Goal: Check status: Check status

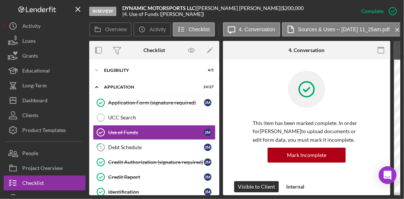
scroll to position [0, 241]
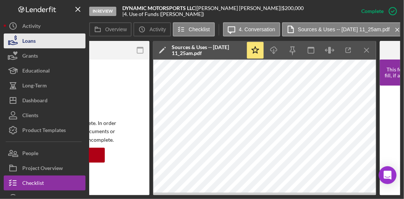
click at [39, 40] on button "Loans" at bounding box center [45, 40] width 82 height 15
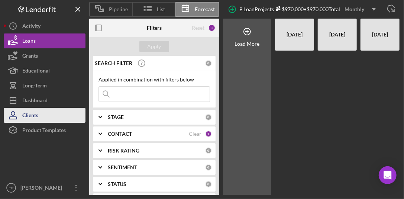
click at [39, 120] on button "Clients" at bounding box center [45, 115] width 82 height 15
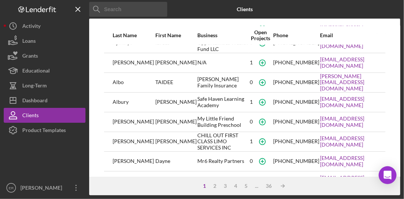
scroll to position [74, 0]
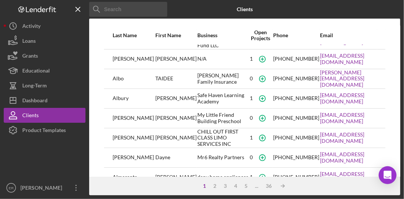
click at [126, 8] on input at bounding box center [128, 9] width 78 height 15
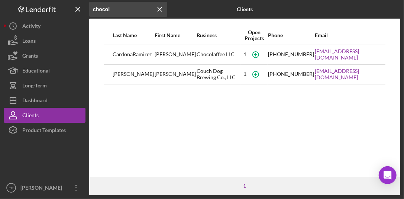
scroll to position [0, 0]
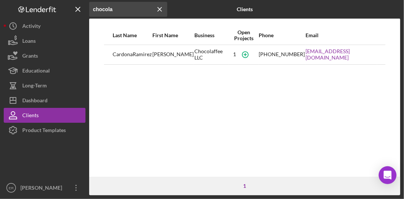
type input "chocola"
click at [211, 53] on div "Chocolaffee LLC" at bounding box center [212, 54] width 34 height 19
click at [148, 54] on div "CardonaRamirez" at bounding box center [132, 54] width 39 height 19
click at [143, 55] on div "CardonaRamirez" at bounding box center [132, 54] width 39 height 19
click at [202, 56] on div "Chocolaffee LLC" at bounding box center [212, 54] width 34 height 19
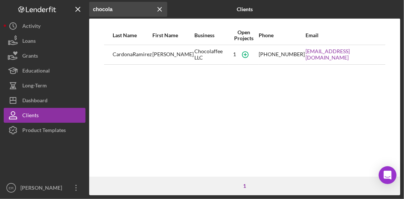
drag, startPoint x: 187, startPoint y: 56, endPoint x: 136, endPoint y: 52, distance: 50.7
click at [169, 53] on div "Angelica" at bounding box center [173, 54] width 41 height 19
drag, startPoint x: 136, startPoint y: 52, endPoint x: 115, endPoint y: 55, distance: 20.7
click at [134, 52] on div "CardonaRamirez" at bounding box center [132, 54] width 39 height 19
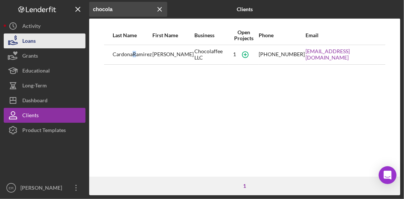
click at [35, 41] on div "Loans" at bounding box center [28, 41] width 13 height 17
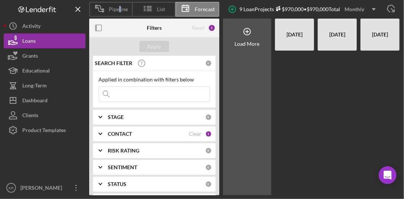
click at [119, 8] on div "Pipeline" at bounding box center [110, 9] width 43 height 15
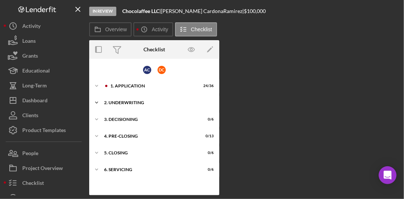
click at [133, 100] on div "Icon/Expander 2. Underwriting 2 / 12" at bounding box center [154, 102] width 130 height 15
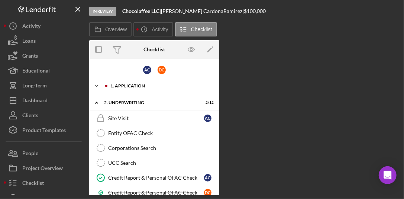
click at [133, 84] on div "1. Application" at bounding box center [160, 86] width 100 height 4
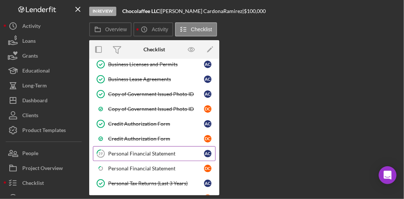
scroll to position [298, 0]
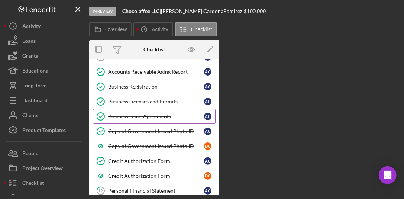
click at [154, 113] on div "Business Lease Agreements" at bounding box center [156, 116] width 96 height 6
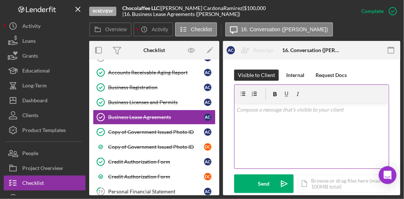
scroll to position [298, 0]
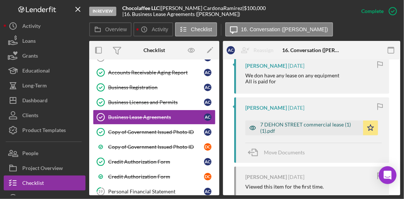
click at [298, 126] on div "7 DEHON STREET commercial lease (1) (1).pdf" at bounding box center [309, 128] width 99 height 12
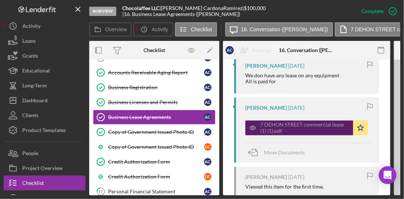
scroll to position [306, 0]
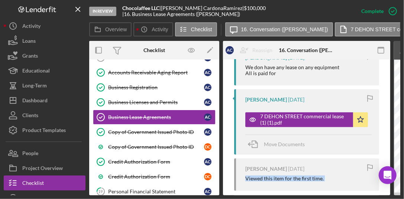
drag, startPoint x: 244, startPoint y: 193, endPoint x: 308, endPoint y: 199, distance: 64.3
click at [308, 199] on html "In Review Chocolaffee LLC | Angelica CardonaRamirez | $100,000 $100,000 | 16. B…" at bounding box center [202, 99] width 404 height 199
click at [254, 195] on div "Overview Internal Workflow Stage In Review Icon/Dropdown Arrow Archive (can una…" at bounding box center [244, 118] width 311 height 154
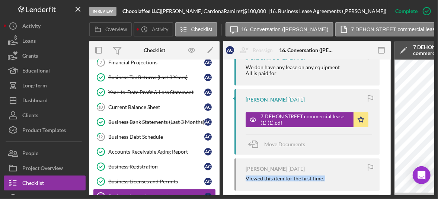
scroll to position [186, 0]
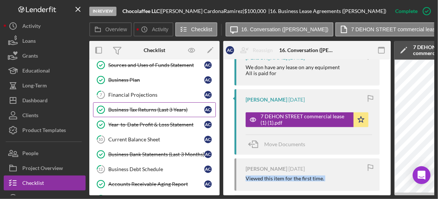
click at [153, 110] on link "Business Tax Returns (Last 3 Years) Business Tax Returns (Last 3 Years) A C" at bounding box center [154, 109] width 123 height 15
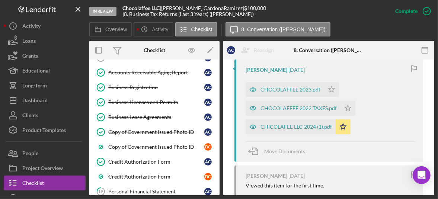
scroll to position [314, 0]
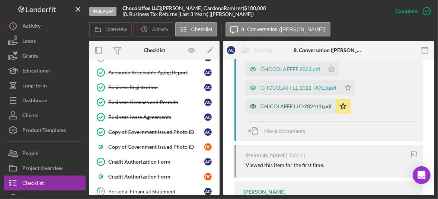
click at [285, 104] on div "CHICOLAFEE LLC-2024 (1).pdf" at bounding box center [295, 106] width 71 height 6
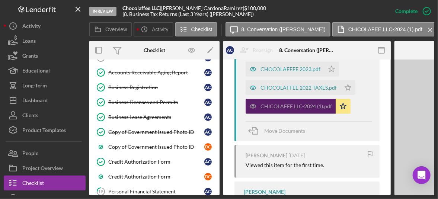
scroll to position [323, 0]
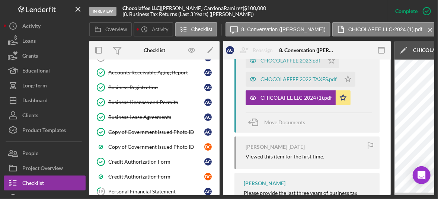
click at [241, 195] on div "In Review Chocolaffee LLC | Angelica CardonaRamirez | $100,000 $100,000 | 8. Bu…" at bounding box center [219, 99] width 438 height 199
drag, startPoint x: 240, startPoint y: 193, endPoint x: 280, endPoint y: 196, distance: 40.3
click at [280, 196] on div "In Review Chocolaffee LLC | Angelica CardonaRamirez | $100,000 $100,000 | 8. Bu…" at bounding box center [219, 99] width 438 height 199
click at [256, 197] on div "In Review Chocolaffee LLC | Angelica CardonaRamirez | $100,000 $100,000 | 8. Bu…" at bounding box center [219, 99] width 438 height 199
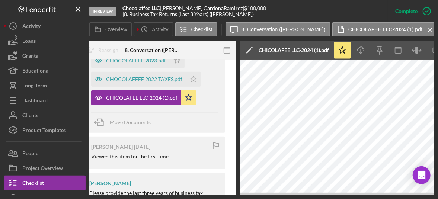
scroll to position [0, 183]
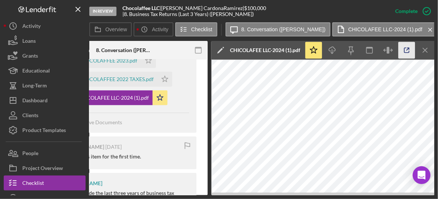
click at [404, 52] on icon "button" at bounding box center [406, 50] width 5 height 5
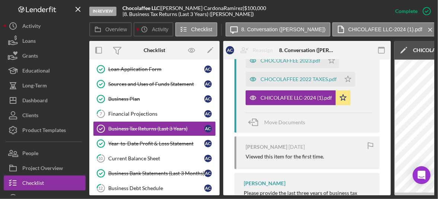
scroll to position [149, 0]
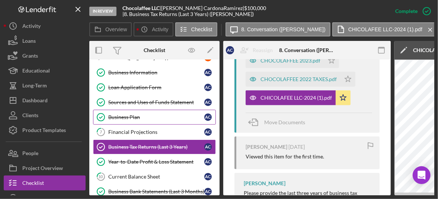
click at [138, 114] on div "Business Plan" at bounding box center [156, 117] width 96 height 6
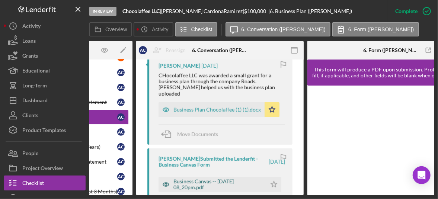
scroll to position [260, 0]
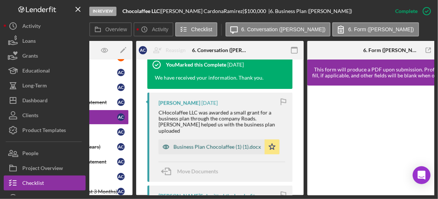
click at [206, 148] on div "Business Plan Chocolaffee (1) (1).docx" at bounding box center [216, 147] width 87 height 6
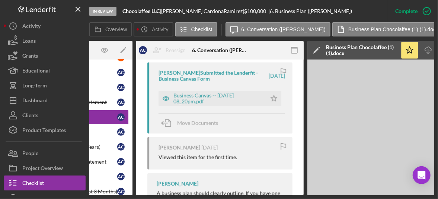
scroll to position [372, 0]
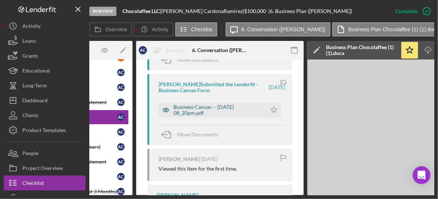
click at [192, 113] on div "Business Canvas -- 2025-03-27 08_20pm.pdf" at bounding box center [217, 110] width 89 height 12
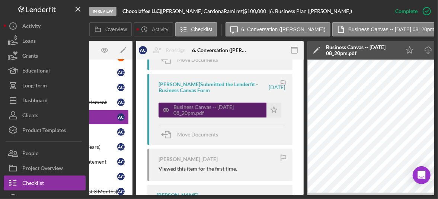
scroll to position [260, 0]
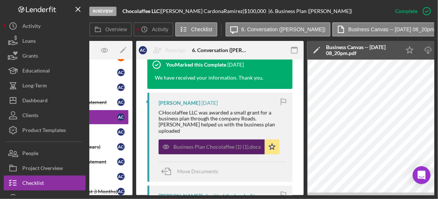
click at [205, 150] on div "Business Plan Chocolaffee (1) (1).docx" at bounding box center [216, 147] width 87 height 6
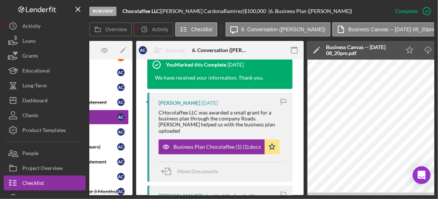
click at [140, 85] on div "This item has been marked complete. In order for Angelica CardonaRamirez to upl…" at bounding box center [219, 98] width 167 height 599
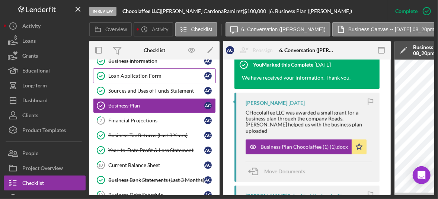
scroll to position [186, 0]
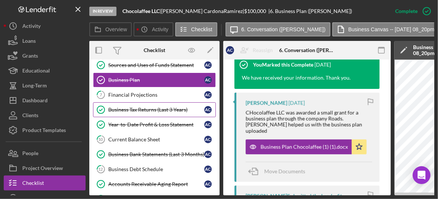
click at [148, 102] on link "Business Tax Returns (Last 3 Years) Business Tax Returns (Last 3 Years) A C" at bounding box center [154, 109] width 123 height 15
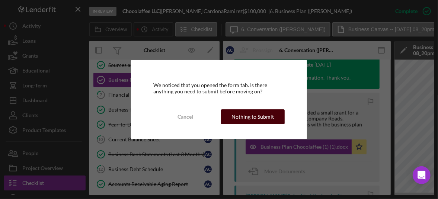
click at [236, 118] on div "Nothing to Submit" at bounding box center [252, 116] width 42 height 15
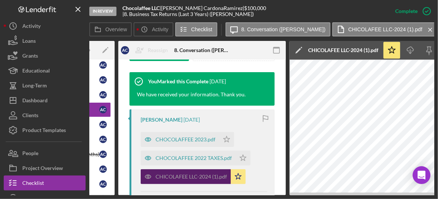
scroll to position [260, 0]
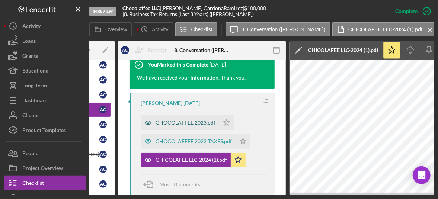
click at [193, 126] on div "CHOCOLAFFEE 2023.pdf" at bounding box center [186, 123] width 60 height 6
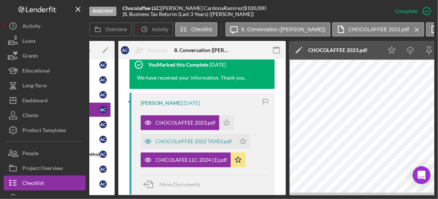
drag, startPoint x: 209, startPoint y: 195, endPoint x: 295, endPoint y: 194, distance: 86.7
click at [295, 194] on div "Overview Internal Workflow Stage In Review Icon/Dropdown Arrow Archive (can una…" at bounding box center [261, 118] width 345 height 154
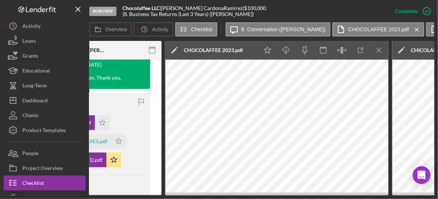
scroll to position [0, 247]
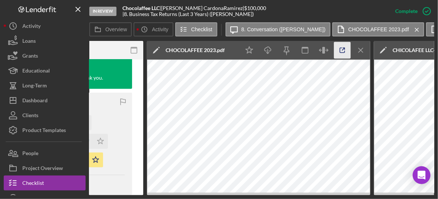
click at [340, 50] on icon "button" at bounding box center [342, 50] width 17 height 17
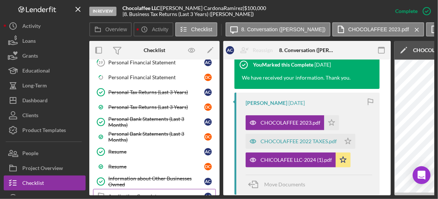
scroll to position [446, 0]
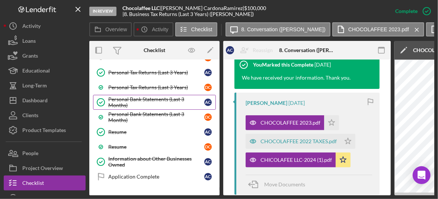
click at [162, 96] on div "Personal Bank Statements (Last 3 Months)" at bounding box center [156, 102] width 96 height 12
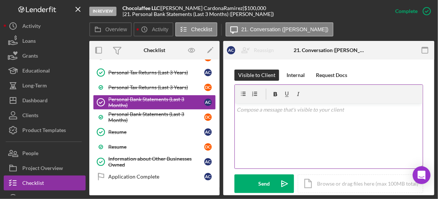
scroll to position [260, 0]
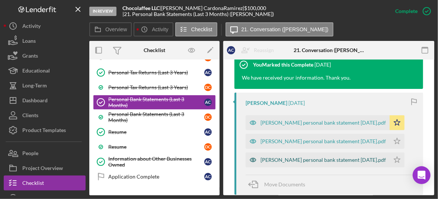
click at [323, 159] on div "Dianas personal bank statement Mar 7, 2025.pdf" at bounding box center [322, 160] width 125 height 6
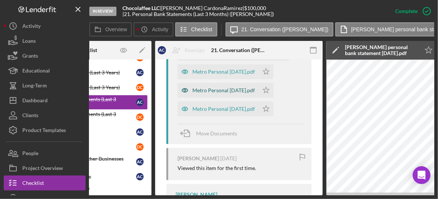
scroll to position [417, 0]
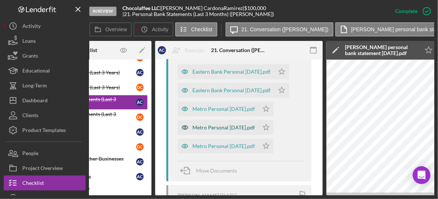
click at [238, 131] on div "Metro Personal February 2025.pdf" at bounding box center [223, 128] width 63 height 6
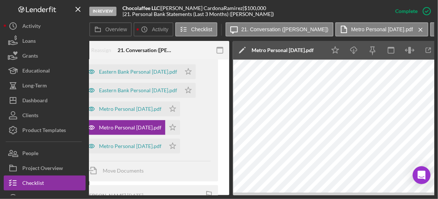
scroll to position [0, 185]
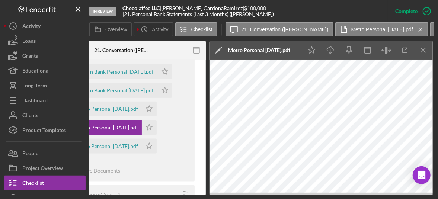
drag, startPoint x: 249, startPoint y: 195, endPoint x: 201, endPoint y: 194, distance: 48.4
click at [201, 194] on div "In Review Chocolaffee LLC | Angelica CardonaRamirez | $100,000 $100,000 | 21. P…" at bounding box center [219, 99] width 438 height 199
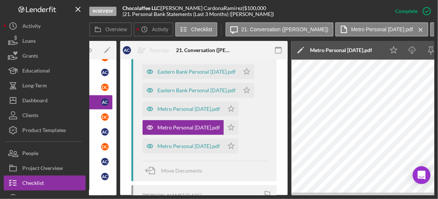
scroll to position [0, 109]
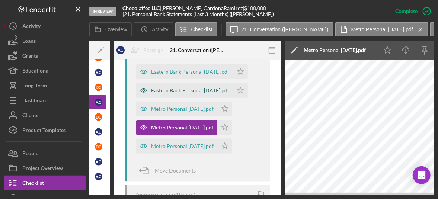
click at [189, 93] on div "Eastern Bank Personal February 2025.pdf" at bounding box center [190, 90] width 78 height 6
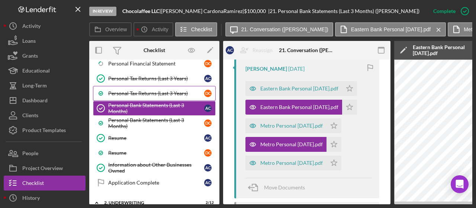
scroll to position [484, 0]
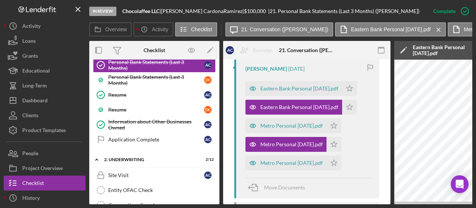
click at [217, 152] on div "Icon/Expander 2. Underwriting 2 / 12" at bounding box center [154, 159] width 130 height 15
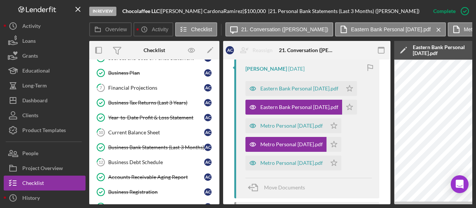
scroll to position [182, 0]
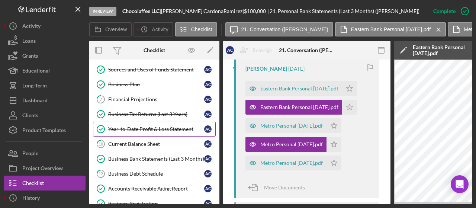
click at [183, 122] on link "Year-to-Date Profit & Loss Statement Year-to-Date Profit & Loss Statement A C" at bounding box center [154, 129] width 123 height 15
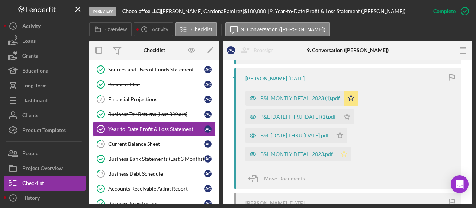
scroll to position [335, 0]
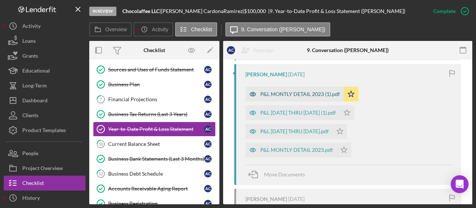
click at [301, 96] on div "P&L MONTLY DETAIL 2023 (1).pdf" at bounding box center [300, 94] width 80 height 6
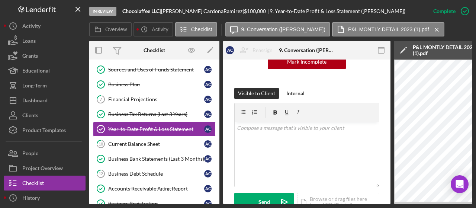
scroll to position [149, 0]
